Goal: Transaction & Acquisition: Purchase product/service

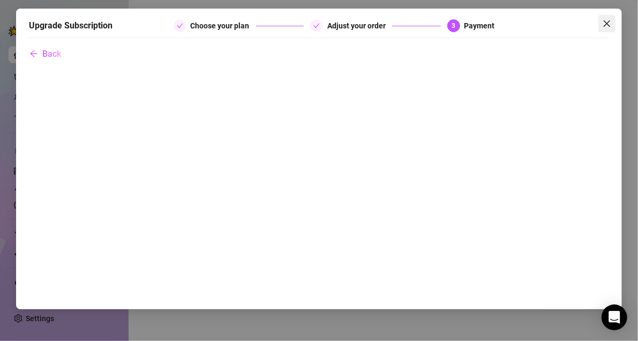
click at [604, 23] on icon "close" at bounding box center [607, 23] width 9 height 9
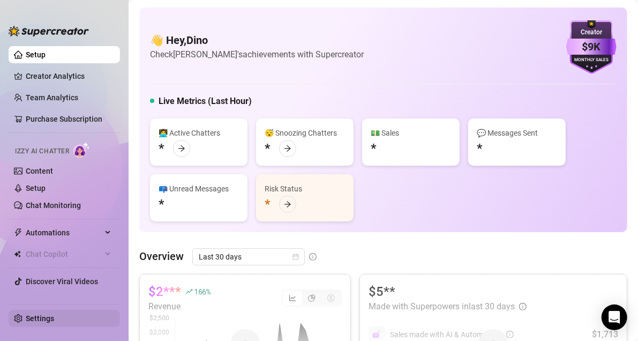
click at [40, 316] on link "Settings" at bounding box center [40, 318] width 28 height 9
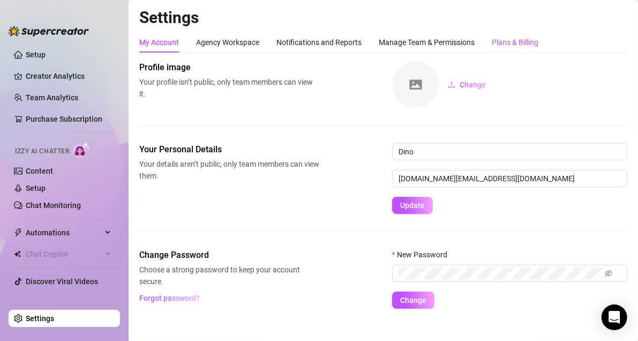
click at [520, 44] on div "Plans & Billing" at bounding box center [515, 42] width 47 height 12
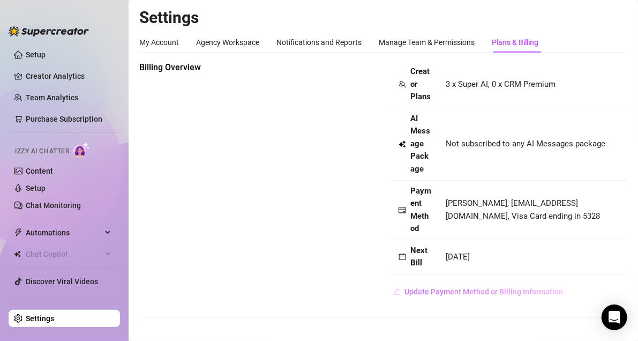
click at [461, 294] on span "Update Payment Method or Billing Information" at bounding box center [484, 291] width 159 height 9
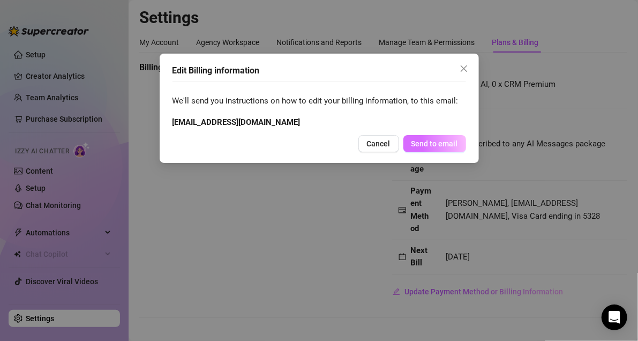
click at [455, 135] on button "Send to email" at bounding box center [435, 143] width 63 height 17
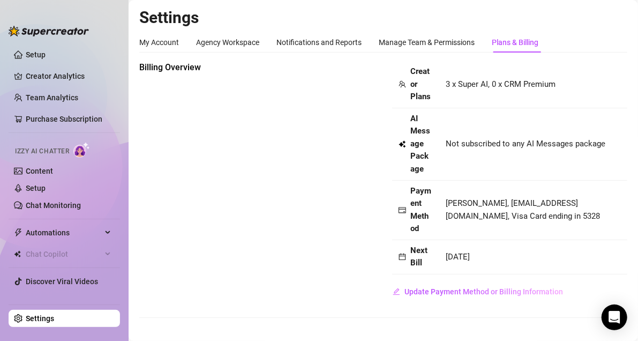
drag, startPoint x: 445, startPoint y: 261, endPoint x: 559, endPoint y: 268, distance: 114.9
click at [561, 268] on td "Aug 30th, 2025" at bounding box center [533, 257] width 188 height 34
click at [428, 249] on span "Next Bill" at bounding box center [421, 256] width 23 height 25
drag, startPoint x: 437, startPoint y: 252, endPoint x: 528, endPoint y: 253, distance: 91.1
click at [529, 254] on tr "Next Bill Aug 30th, 2025" at bounding box center [509, 257] width 235 height 34
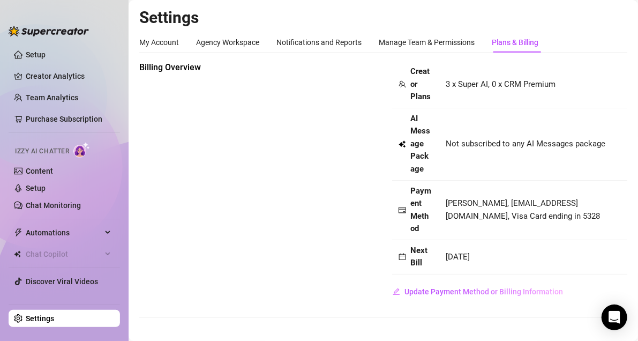
click at [528, 253] on td "Aug 30th, 2025" at bounding box center [533, 257] width 188 height 34
click at [502, 292] on span "Update Payment Method or Billing Information" at bounding box center [484, 291] width 159 height 9
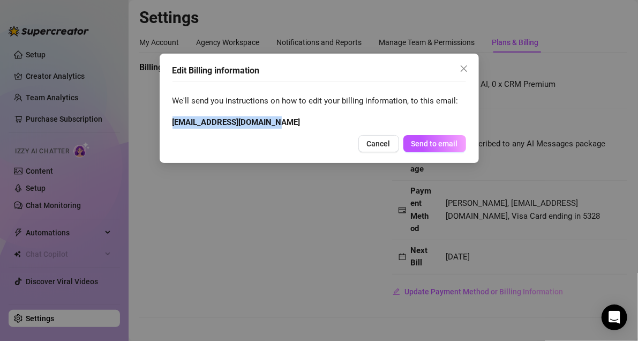
drag, startPoint x: 275, startPoint y: 121, endPoint x: 168, endPoint y: 123, distance: 106.7
click at [168, 123] on div "Edit Billing information We'll send you instructions on how to edit your billin…" at bounding box center [319, 108] width 319 height 109
copy strong "[EMAIL_ADDRESS][DOMAIN_NAME]"
drag, startPoint x: 384, startPoint y: 140, endPoint x: 391, endPoint y: 192, distance: 51.8
click at [384, 140] on span "Cancel" at bounding box center [379, 143] width 24 height 9
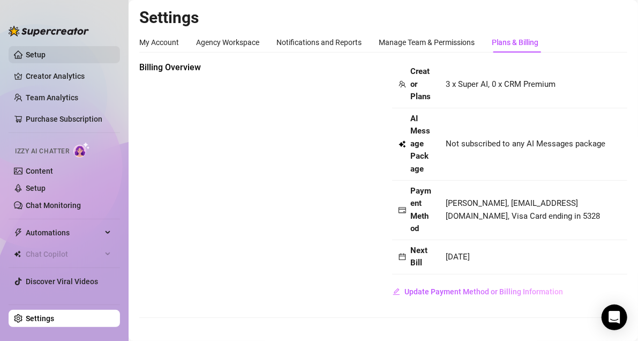
click at [26, 53] on link "Setup" at bounding box center [36, 54] width 20 height 9
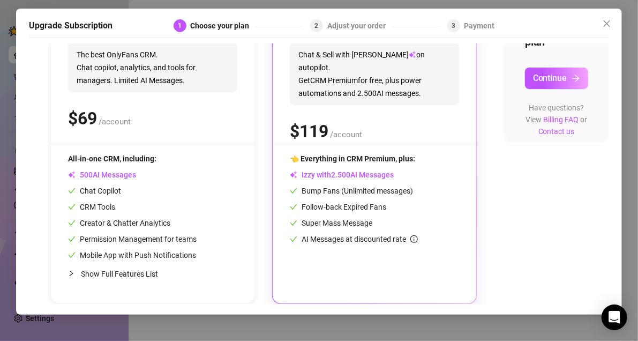
scroll to position [167, 9]
click at [548, 73] on span "Continue" at bounding box center [550, 78] width 34 height 10
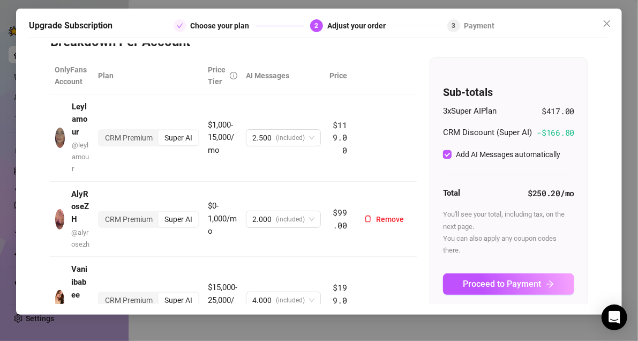
scroll to position [54, 0]
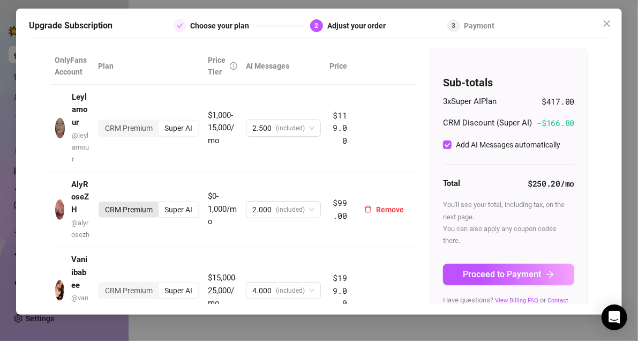
click at [136, 212] on div "CRM Premium" at bounding box center [128, 209] width 59 height 15
click at [102, 204] on input "CRM Premium" at bounding box center [102, 204] width 0 height 0
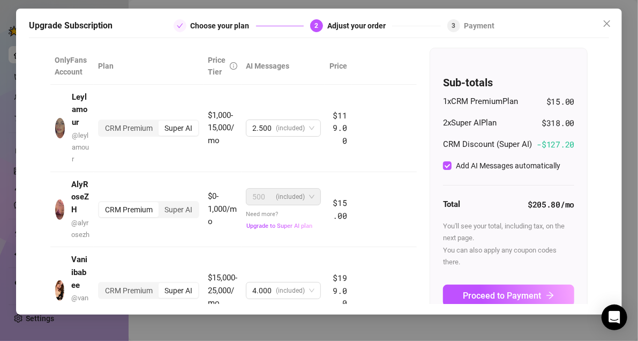
scroll to position [113, 0]
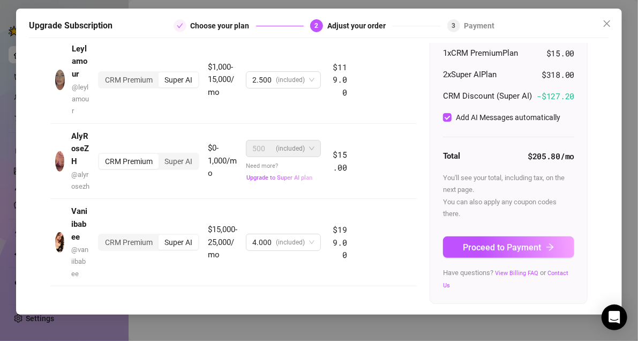
click at [490, 259] on div "1 x CRM Premium Plan $15.00 2 x Super AI Plan $318.00 CRM Discount (Super AI) -…" at bounding box center [508, 168] width 131 height 243
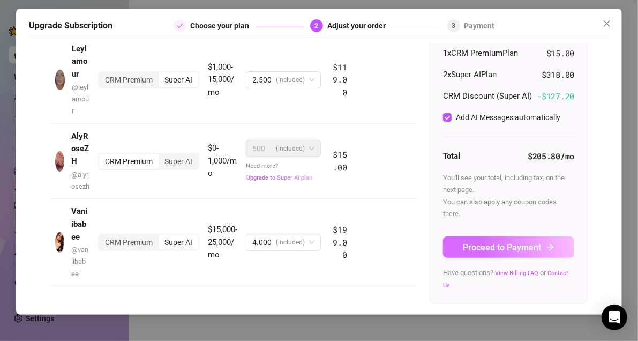
click at [487, 253] on button "Proceed to Payment" at bounding box center [508, 246] width 131 height 21
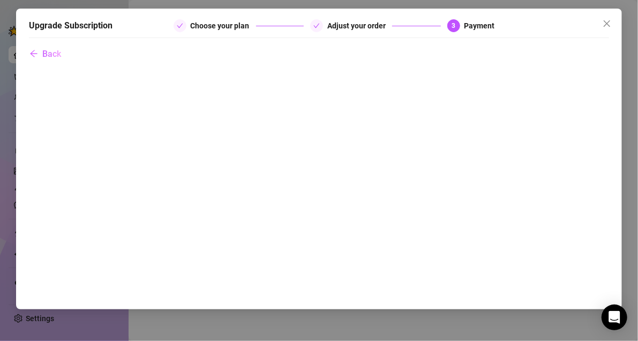
scroll to position [0, 0]
drag, startPoint x: 604, startPoint y: 21, endPoint x: 550, endPoint y: 1, distance: 57.5
click at [602, 21] on span "Close" at bounding box center [607, 23] width 17 height 9
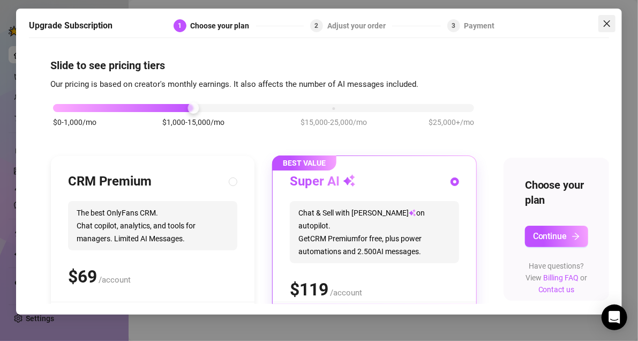
click at [612, 26] on span "Close" at bounding box center [607, 23] width 17 height 9
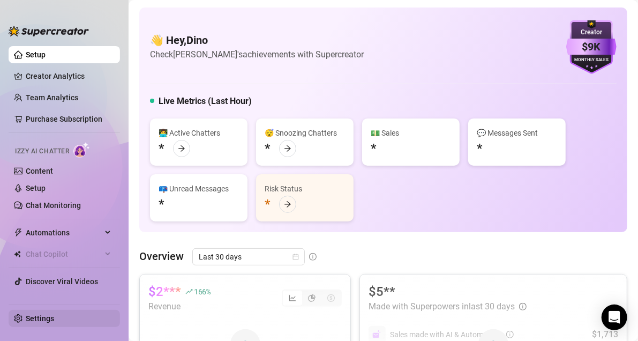
click at [42, 316] on link "Settings" at bounding box center [40, 318] width 28 height 9
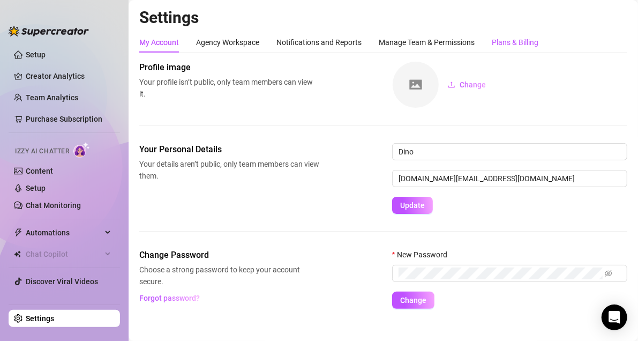
click at [518, 42] on div "Plans & Billing" at bounding box center [515, 42] width 47 height 12
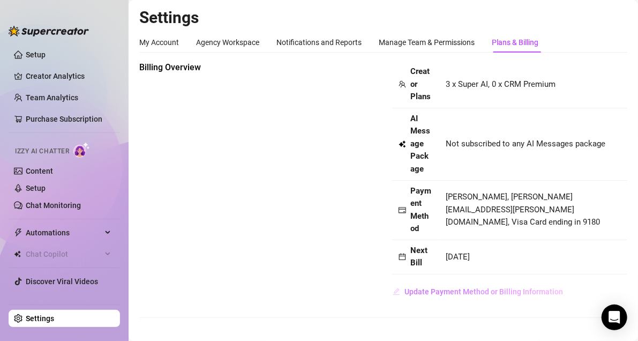
click at [466, 293] on span "Update Payment Method or Billing Information" at bounding box center [484, 291] width 159 height 9
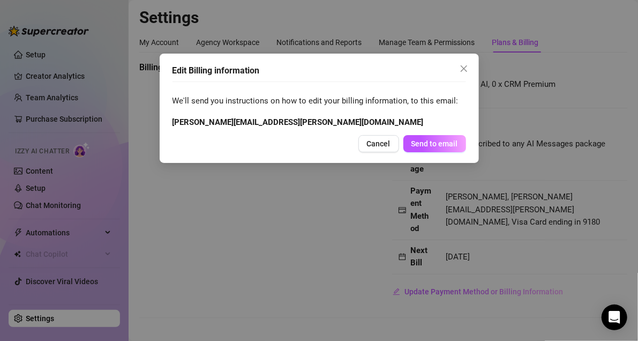
drag, startPoint x: 378, startPoint y: 147, endPoint x: 380, endPoint y: 152, distance: 6.0
click at [378, 146] on span "Cancel" at bounding box center [379, 143] width 24 height 9
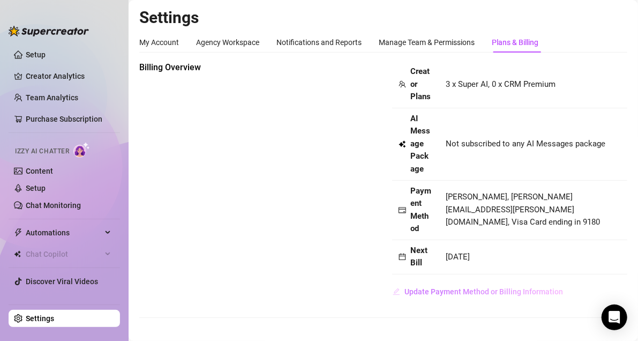
click at [491, 294] on span "Update Payment Method or Billing Information" at bounding box center [484, 291] width 159 height 9
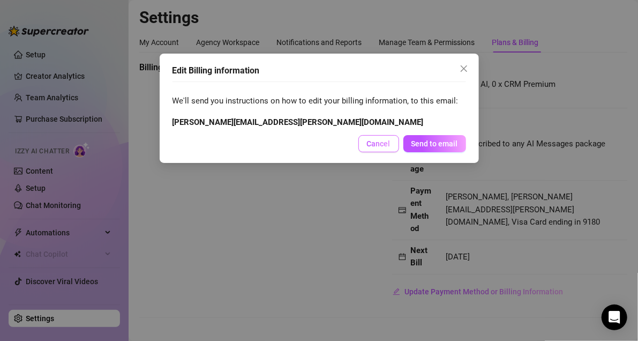
drag, startPoint x: 444, startPoint y: 151, endPoint x: 389, endPoint y: 149, distance: 55.2
click at [393, 150] on div "Cancel Send to email" at bounding box center [320, 143] width 294 height 17
click at [389, 148] on button "Cancel" at bounding box center [379, 143] width 41 height 17
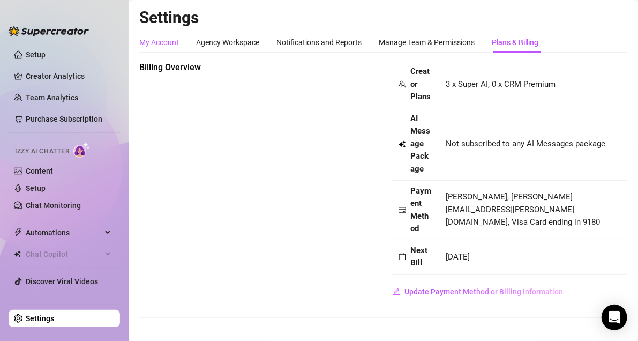
click at [159, 42] on div "My Account" at bounding box center [159, 42] width 40 height 12
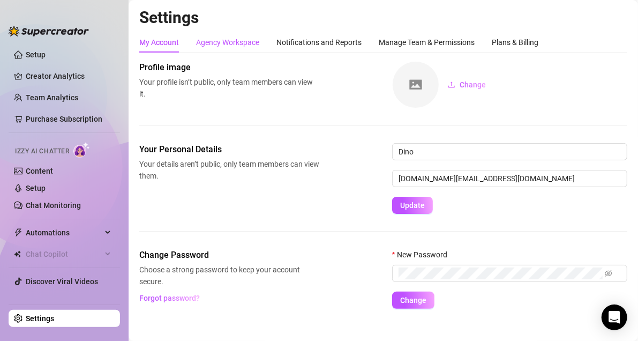
click at [236, 47] on div "Agency Workspace" at bounding box center [227, 42] width 63 height 12
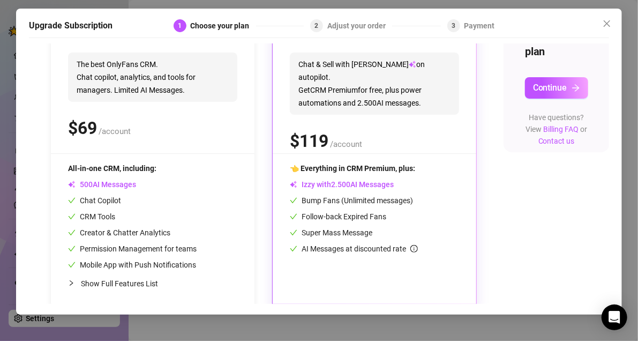
scroll to position [167, 0]
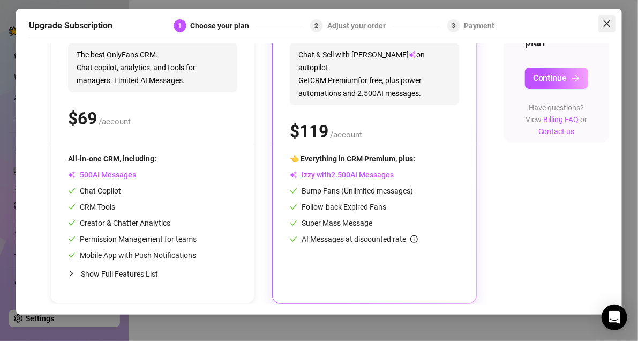
click at [611, 23] on span "Close" at bounding box center [607, 23] width 17 height 9
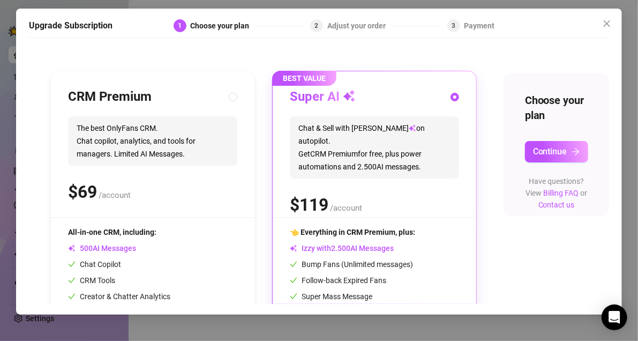
scroll to position [167, 0]
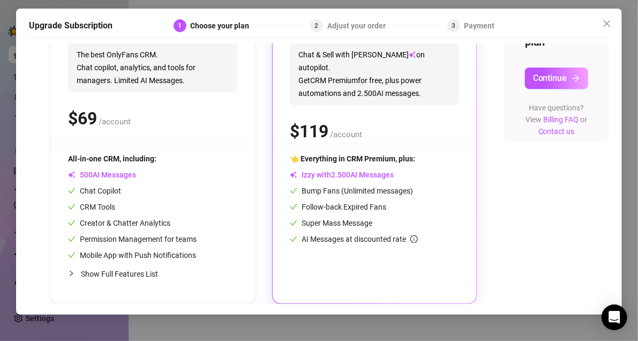
drag, startPoint x: 547, startPoint y: 66, endPoint x: 543, endPoint y: 73, distance: 7.9
click at [547, 73] on span "Continue" at bounding box center [550, 78] width 34 height 10
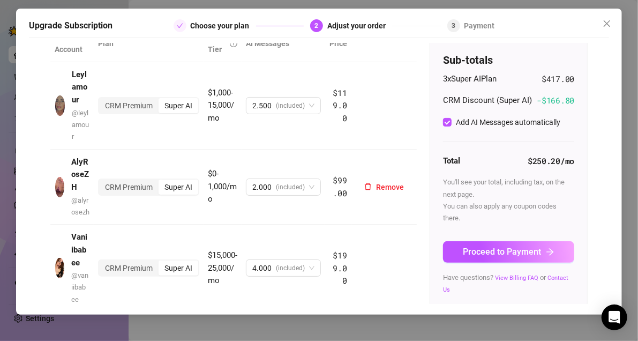
scroll to position [104, 0]
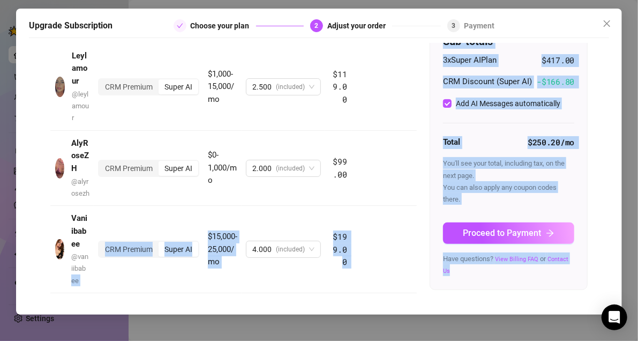
drag, startPoint x: 57, startPoint y: 281, endPoint x: 533, endPoint y: 280, distance: 475.3
click at [533, 280] on div "OnlyFans Account Plan Price Tier AI Messages Price Leylamour @ leylamour CRM Pr…" at bounding box center [318, 154] width 537 height 297
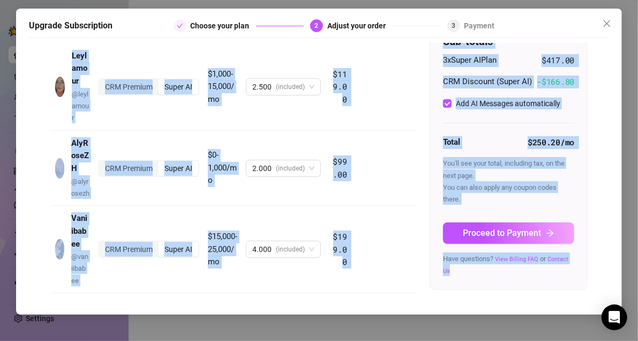
drag, startPoint x: 52, startPoint y: 41, endPoint x: 525, endPoint y: 279, distance: 529.4
click at [526, 280] on div "Upgrade Subscription Choose your plan 2 Adjust your order 3 Payment Back Breakd…" at bounding box center [319, 162] width 606 height 306
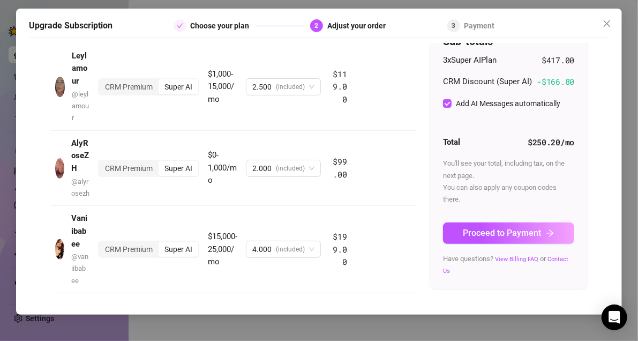
click at [520, 282] on div "Sub-totals 3 x Super AI Plan $417.00 CRM Discount (Super AI) -$ 166.80 Add AI M…" at bounding box center [508, 148] width 157 height 282
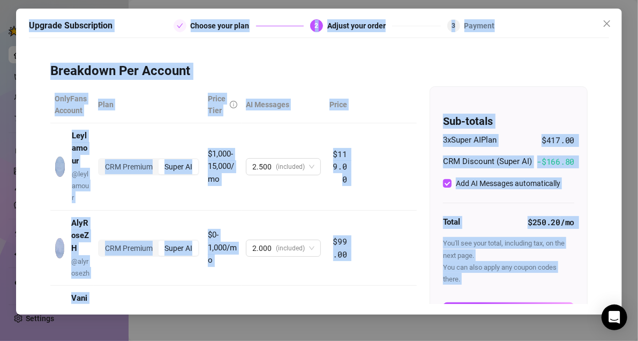
scroll to position [0, 0]
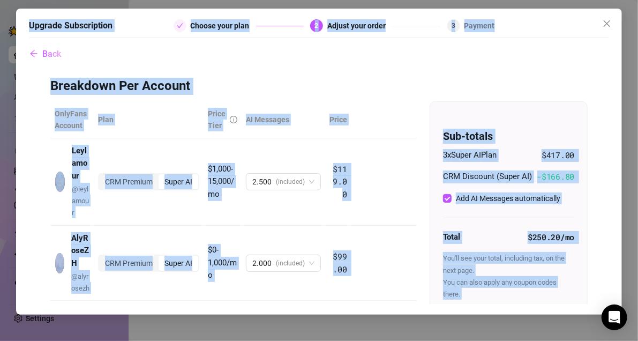
drag, startPoint x: 495, startPoint y: 274, endPoint x: 24, endPoint y: 8, distance: 541.4
click at [24, 8] on div "Upgrade Subscription Choose your plan 2 Adjust your order 3 Payment Back Breakd…" at bounding box center [319, 170] width 638 height 341
click at [21, 19] on div "Upgrade Subscription Choose your plan 2 Adjust your order 3 Payment Back Breakd…" at bounding box center [319, 162] width 606 height 306
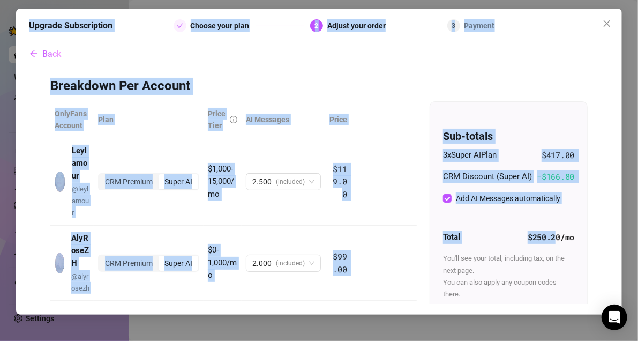
scroll to position [104, 0]
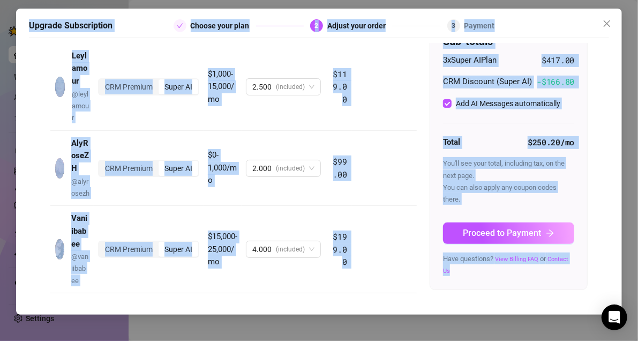
drag, startPoint x: 24, startPoint y: 18, endPoint x: 530, endPoint y: 277, distance: 568.0
click at [530, 277] on div "Upgrade Subscription Choose your plan 2 Adjust your order 3 Payment Back Breakd…" at bounding box center [319, 162] width 606 height 306
click at [529, 276] on div "Have questions? View Billing FAQ or Contact Us" at bounding box center [508, 264] width 131 height 24
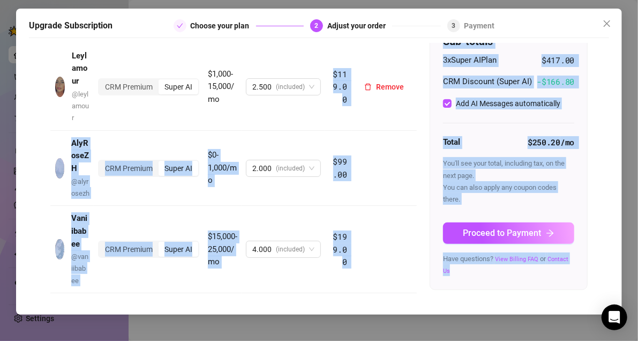
scroll to position [0, 0]
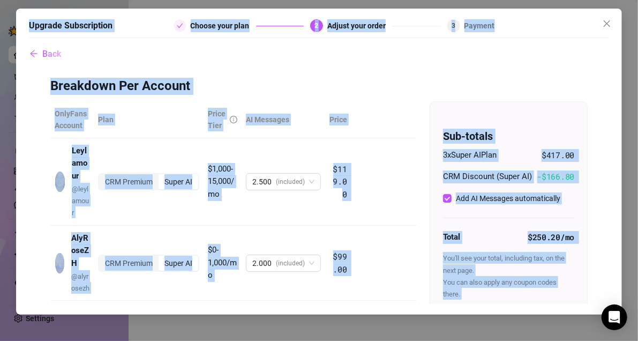
drag, startPoint x: 530, startPoint y: 278, endPoint x: 19, endPoint y: 28, distance: 569.0
click at [19, 28] on div "Upgrade Subscription Choose your plan 2 Adjust your order 3 Payment Back Breakd…" at bounding box center [319, 162] width 606 height 306
click at [21, 12] on div "Upgrade Subscription Choose your plan 2 Adjust your order 3 Payment Back Breakd…" at bounding box center [319, 162] width 606 height 306
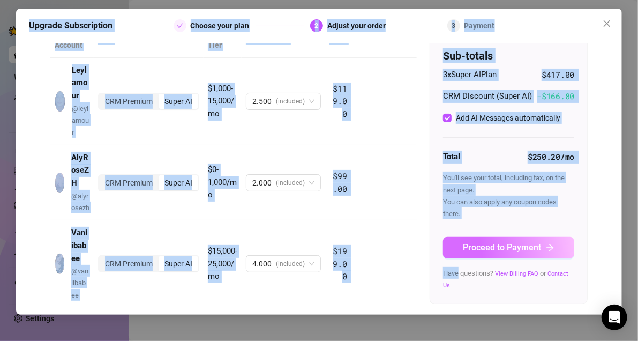
scroll to position [104, 0]
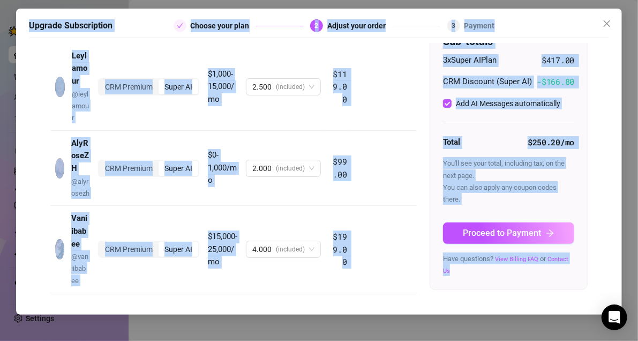
drag, startPoint x: 21, startPoint y: 12, endPoint x: 554, endPoint y: 273, distance: 592.9
click at [554, 273] on div "Upgrade Subscription Choose your plan 2 Adjust your order 3 Payment Back Breakd…" at bounding box center [319, 162] width 606 height 306
click at [545, 273] on div "Have questions? View Billing FAQ or Contact Us" at bounding box center [508, 264] width 131 height 24
click at [539, 274] on div "Have questions? View Billing FAQ or Contact Us" at bounding box center [508, 264] width 131 height 24
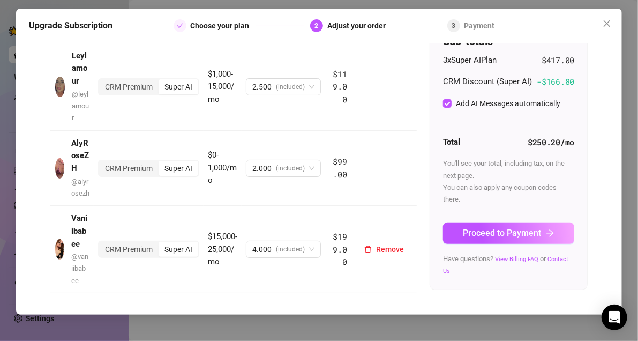
click at [363, 206] on td "Remove" at bounding box center [384, 249] width 65 height 87
click at [114, 161] on div "CRM Premium" at bounding box center [128, 168] width 59 height 15
click at [102, 162] on input "CRM Premium" at bounding box center [102, 162] width 0 height 0
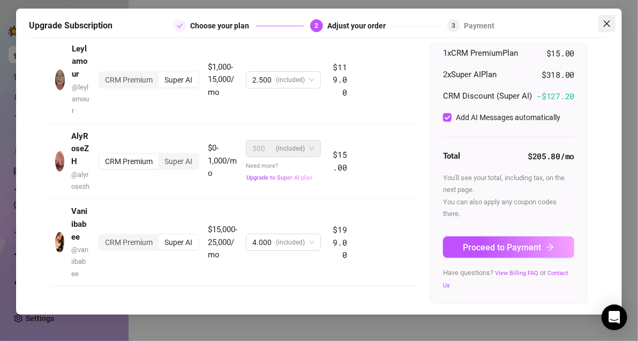
click at [604, 27] on icon "close" at bounding box center [607, 23] width 9 height 9
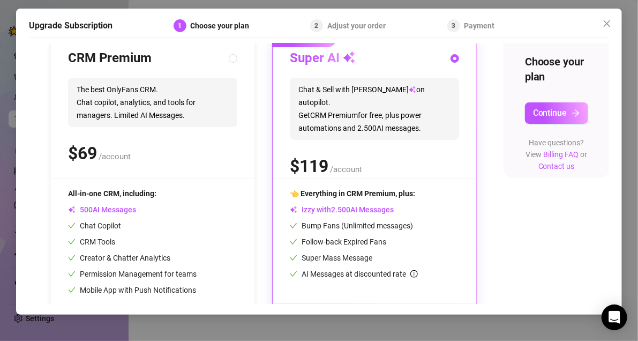
scroll to position [167, 0]
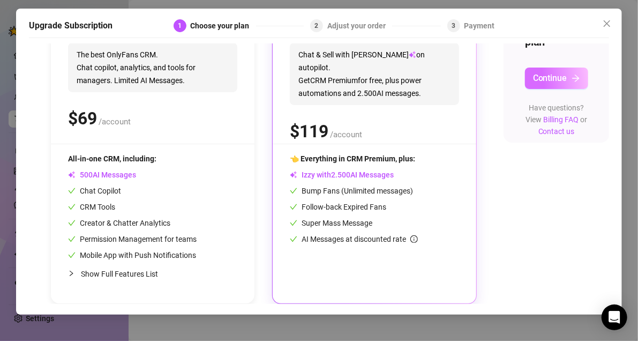
click at [554, 73] on span "Continue" at bounding box center [550, 78] width 34 height 10
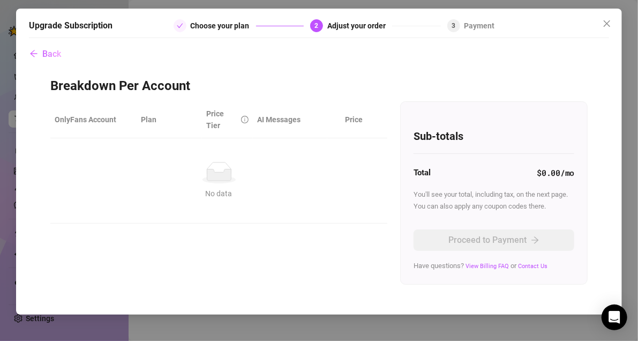
scroll to position [0, 0]
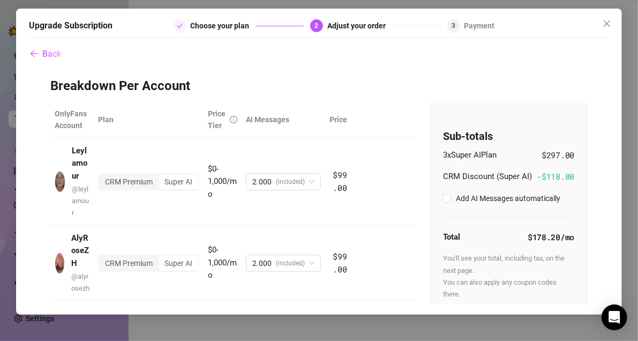
checkbox input "true"
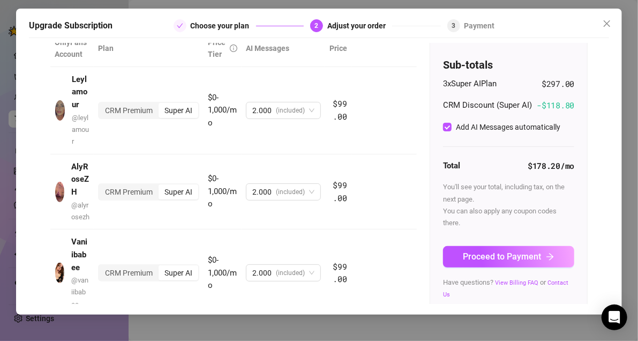
scroll to position [104, 0]
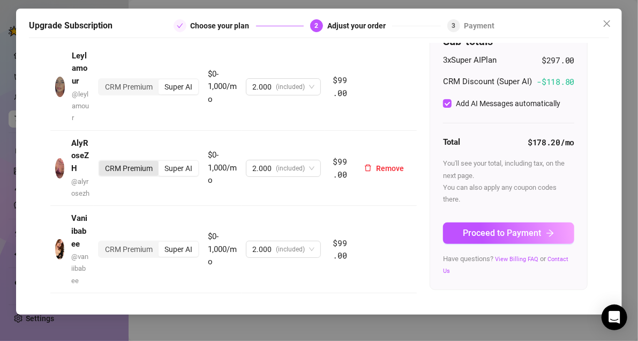
click at [124, 165] on div "CRM Premium" at bounding box center [128, 168] width 59 height 15
click at [102, 162] on input "CRM Premium" at bounding box center [102, 162] width 0 height 0
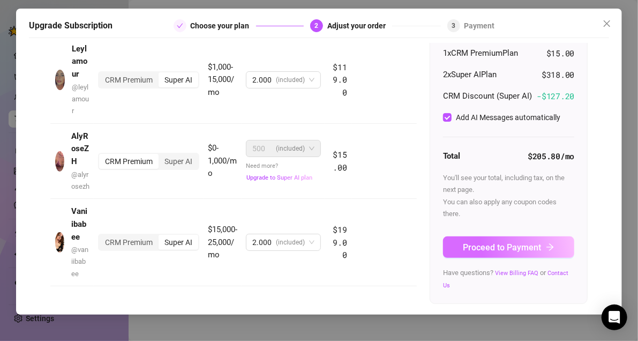
click at [477, 252] on span "Proceed to Payment" at bounding box center [503, 247] width 78 height 10
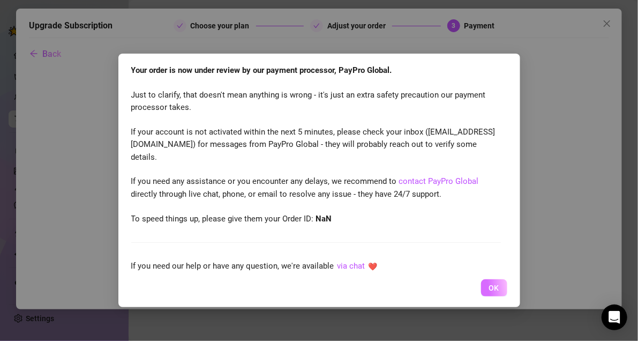
click at [499, 287] on button "OK" at bounding box center [494, 287] width 26 height 17
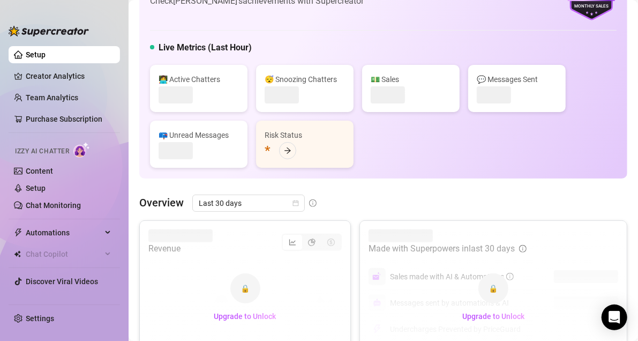
scroll to position [78, 0]
